Goal: Task Accomplishment & Management: Use online tool/utility

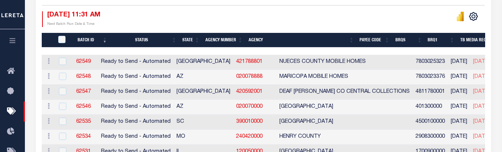
scroll to position [220, 0]
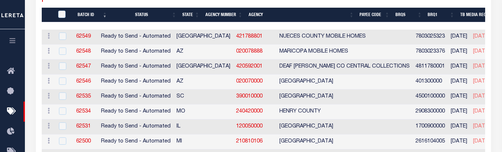
click at [226, 14] on th "Agency Number" at bounding box center [223, 15] width 43 height 15
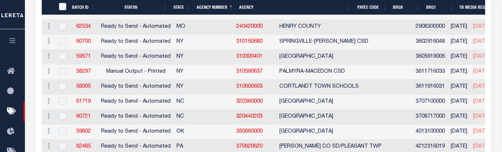
scroll to position [696, 0]
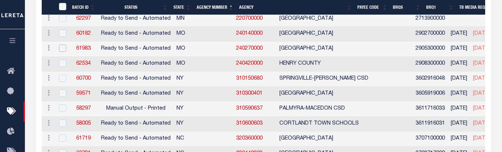
click at [63, 49] on input "checkbox" at bounding box center [62, 48] width 7 height 7
checkbox input "true"
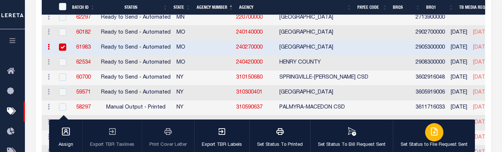
click at [419, 134] on div "button" at bounding box center [434, 132] width 18 height 18
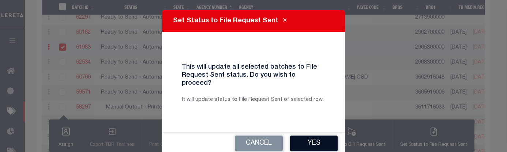
click at [320, 138] on button "Yes" at bounding box center [314, 144] width 48 height 16
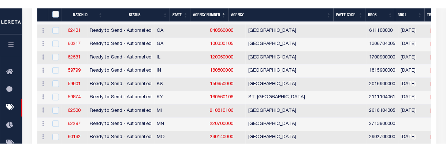
scroll to position [586, 0]
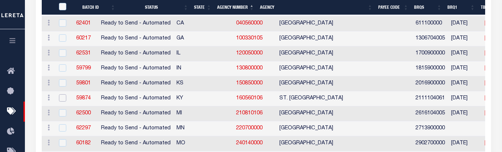
click at [62, 101] on input "checkbox" at bounding box center [62, 97] width 7 height 7
checkbox input "true"
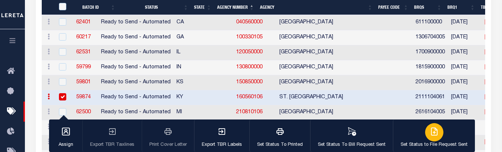
click at [419, 133] on button "Set Status to File Request Sent" at bounding box center [434, 136] width 82 height 33
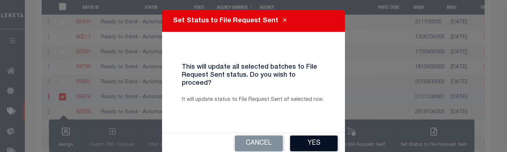
click at [312, 138] on button "Yes" at bounding box center [314, 144] width 48 height 16
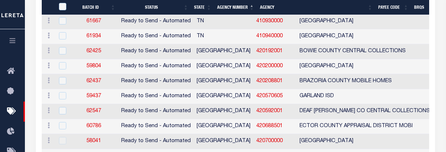
scroll to position [806, 0]
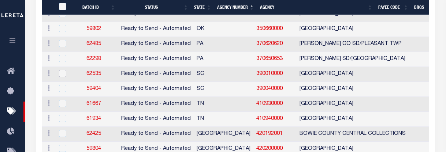
click at [63, 77] on input "checkbox" at bounding box center [62, 73] width 7 height 7
checkbox input "true"
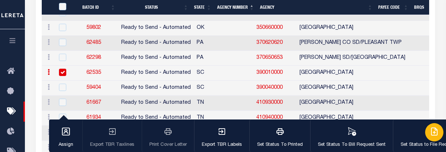
click at [419, 134] on div "button" at bounding box center [434, 132] width 18 height 18
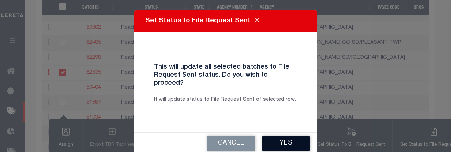
click at [282, 136] on button "Yes" at bounding box center [287, 144] width 48 height 16
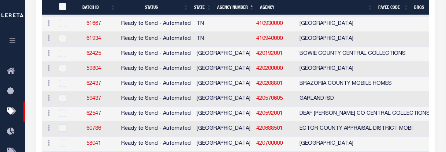
scroll to position [879, 0]
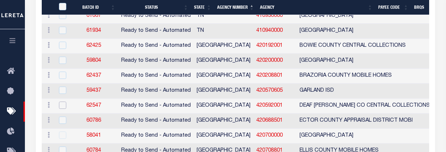
click at [62, 108] on input "checkbox" at bounding box center [62, 105] width 7 height 7
checkbox input "true"
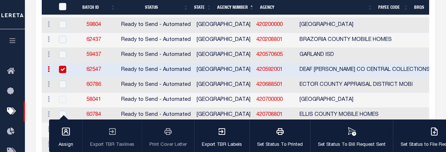
scroll to position [915, 0]
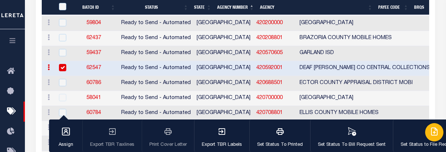
click at [419, 133] on div "button" at bounding box center [434, 132] width 18 height 18
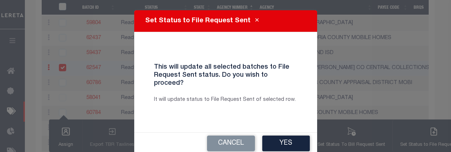
click at [289, 138] on button "Yes" at bounding box center [287, 144] width 48 height 16
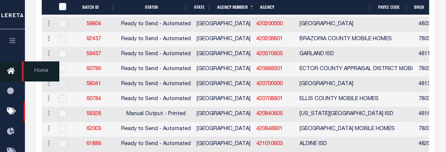
scroll to position [916, 0]
